Goal: Check status: Check status

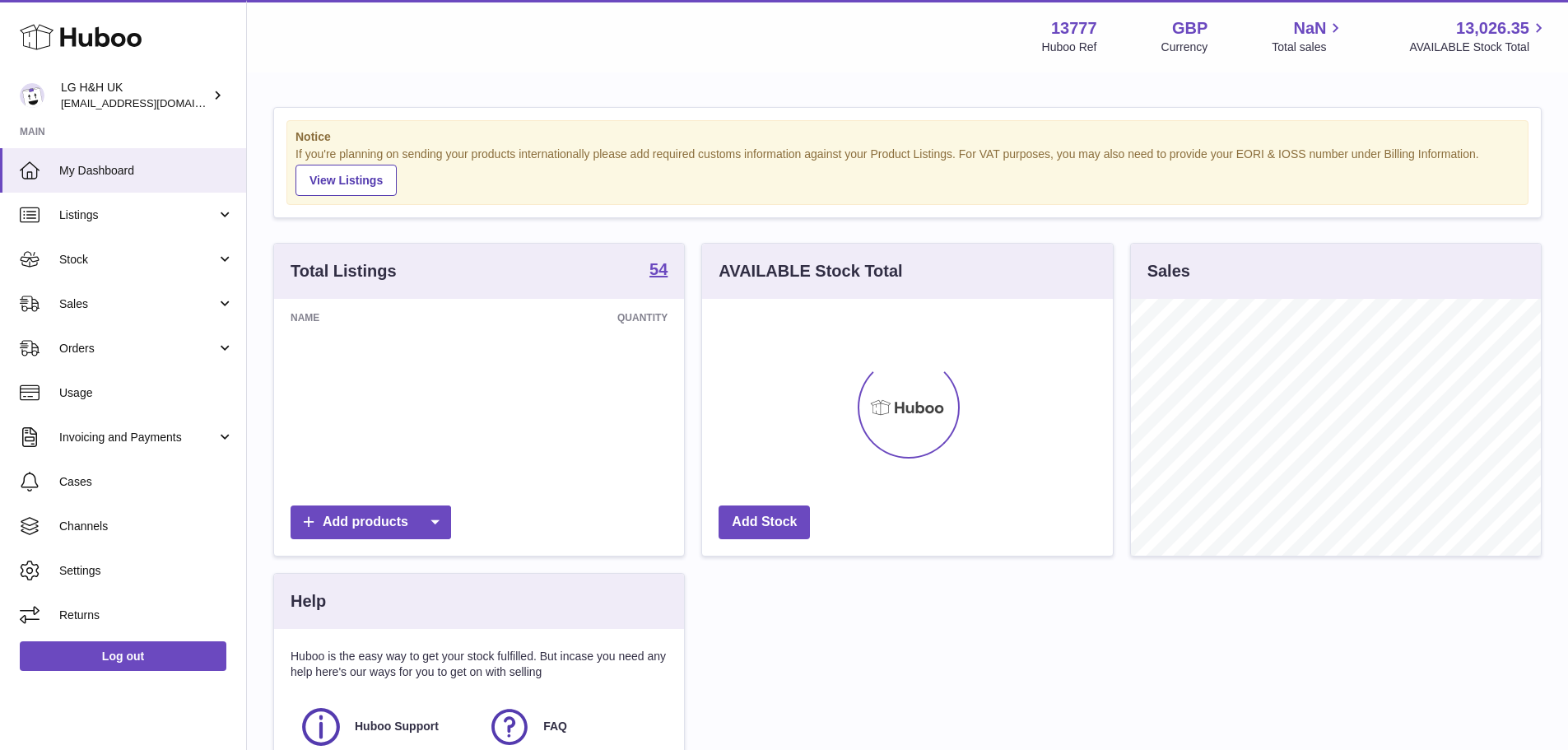
scroll to position [257, 411]
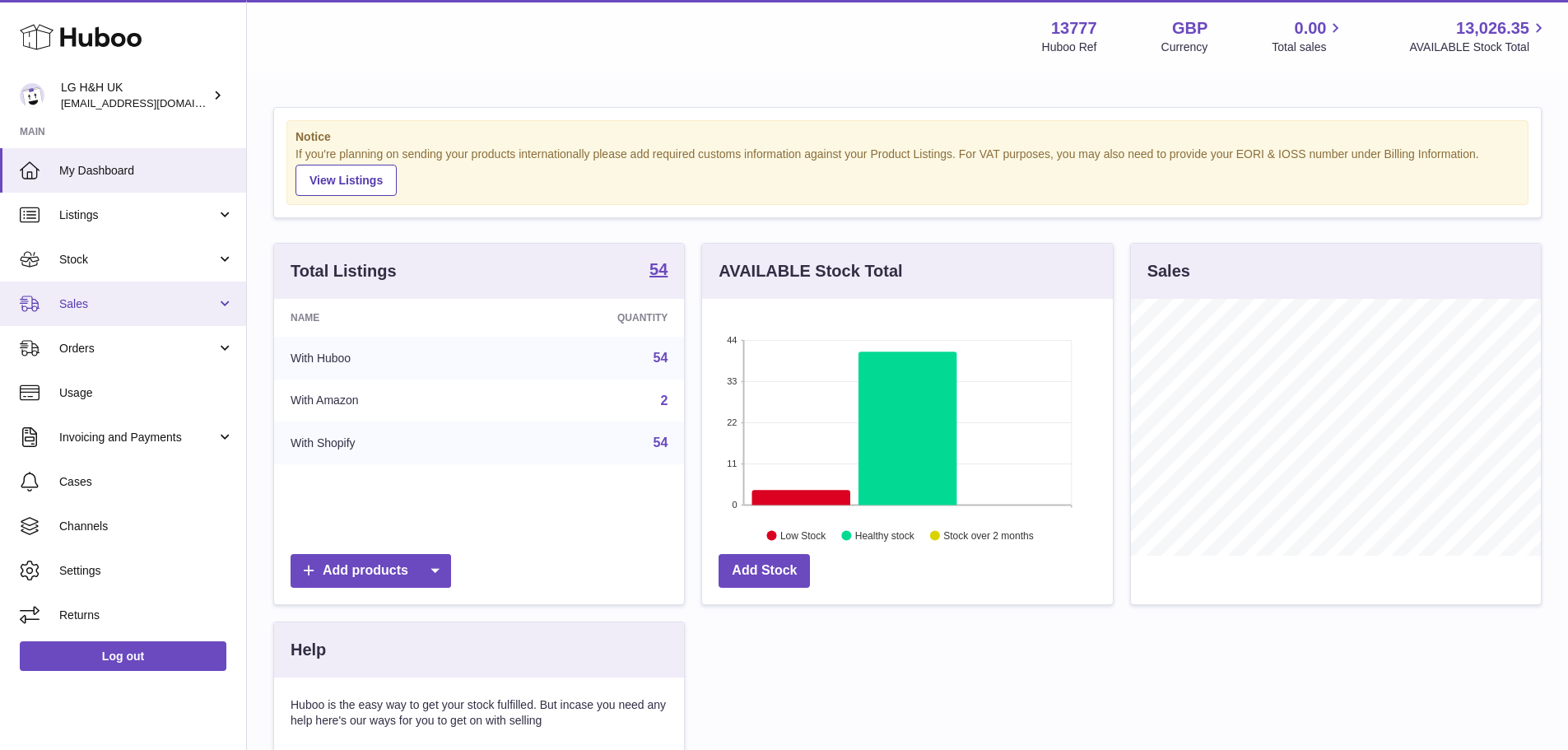
click at [124, 302] on span "Sales" at bounding box center [138, 304] width 157 height 16
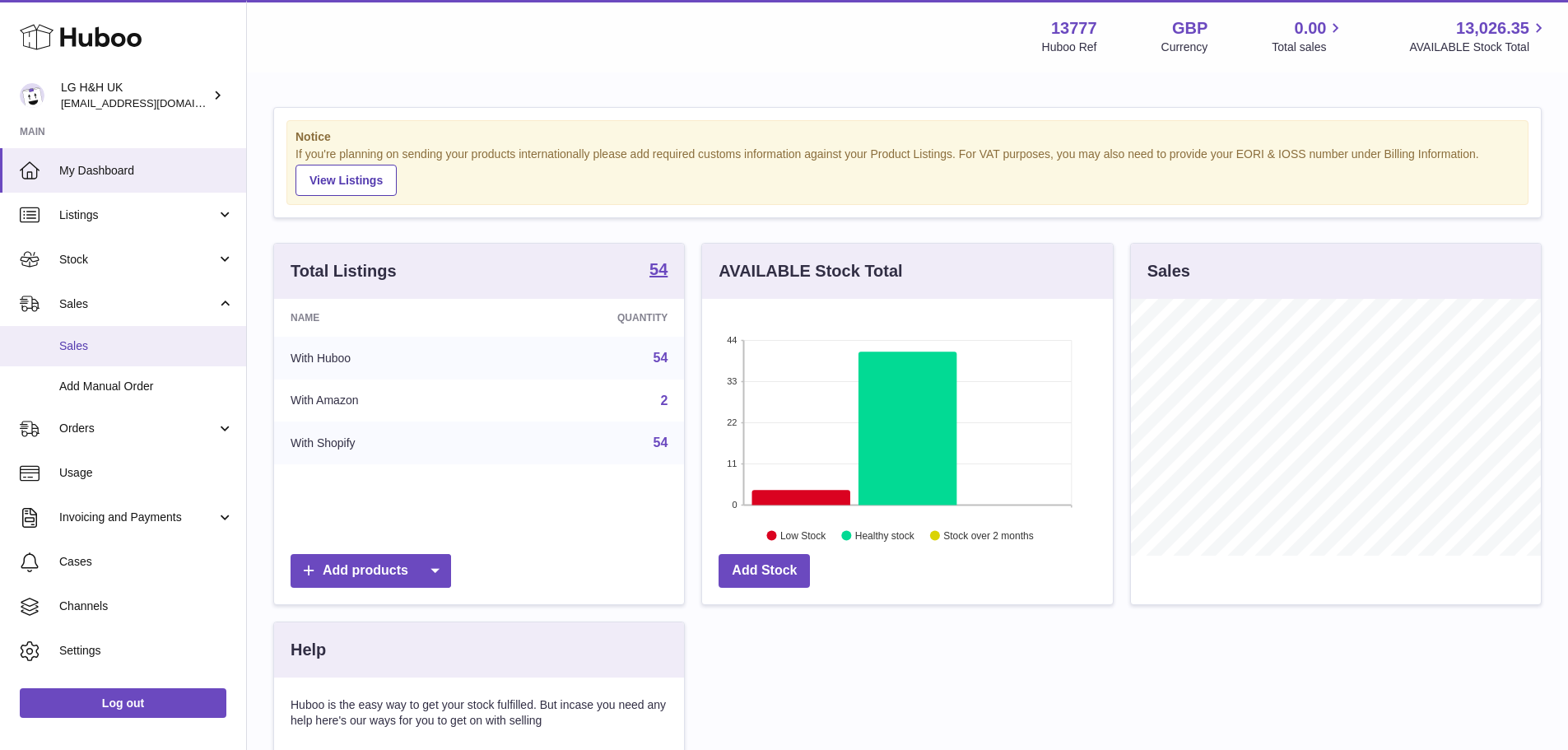
click at [122, 335] on link "Sales" at bounding box center [123, 346] width 246 height 40
click at [72, 351] on span "Sales" at bounding box center [147, 346] width 175 height 16
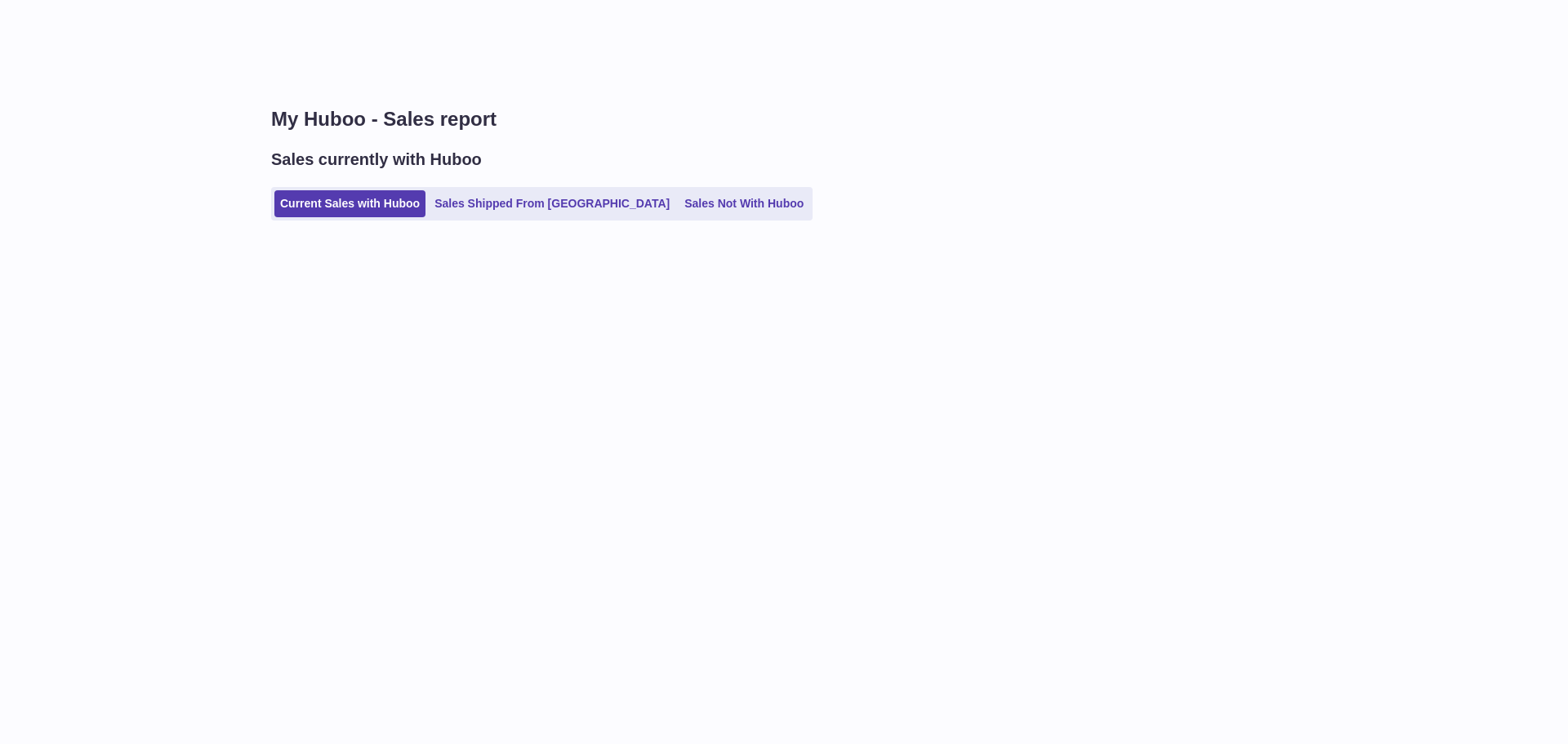
click at [360, 199] on link "Current Sales with Huboo" at bounding box center [349, 203] width 151 height 27
click at [384, 211] on link "Current Sales with Huboo" at bounding box center [349, 203] width 151 height 27
click at [379, 213] on link "Current Sales with Huboo" at bounding box center [349, 203] width 151 height 27
